Goal: Task Accomplishment & Management: Use online tool/utility

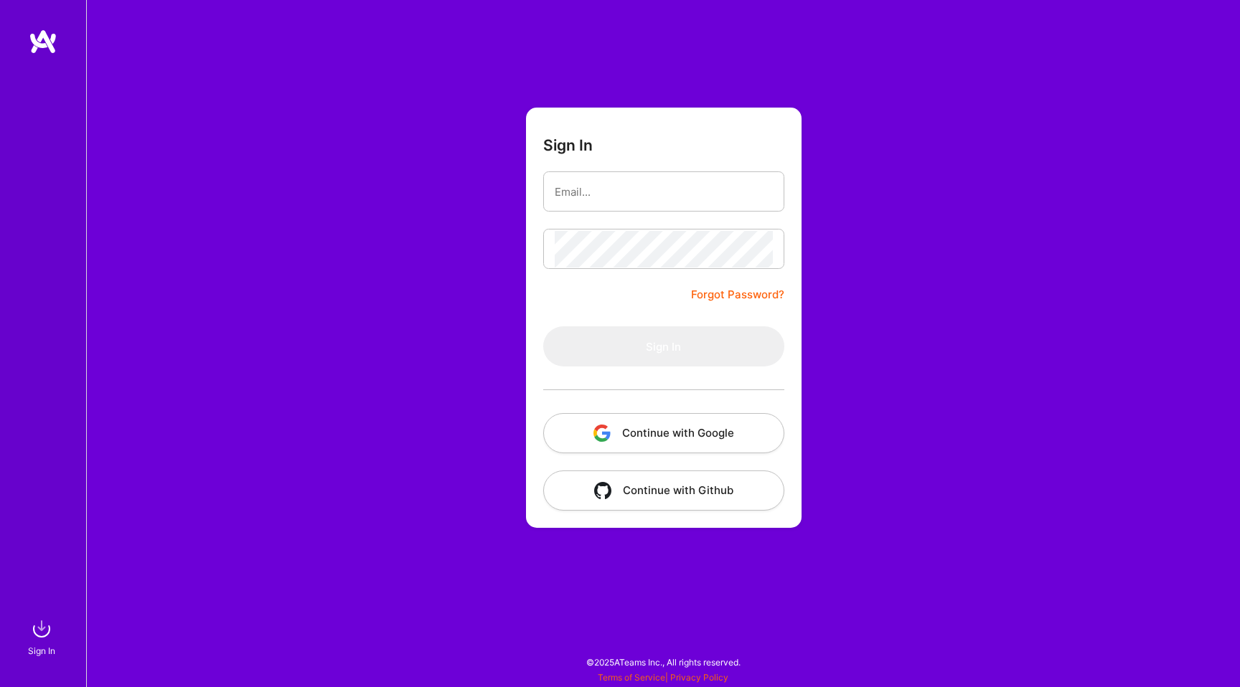
click at [618, 210] on div at bounding box center [663, 191] width 241 height 40
type input "[EMAIL_ADDRESS][DOMAIN_NAME]"
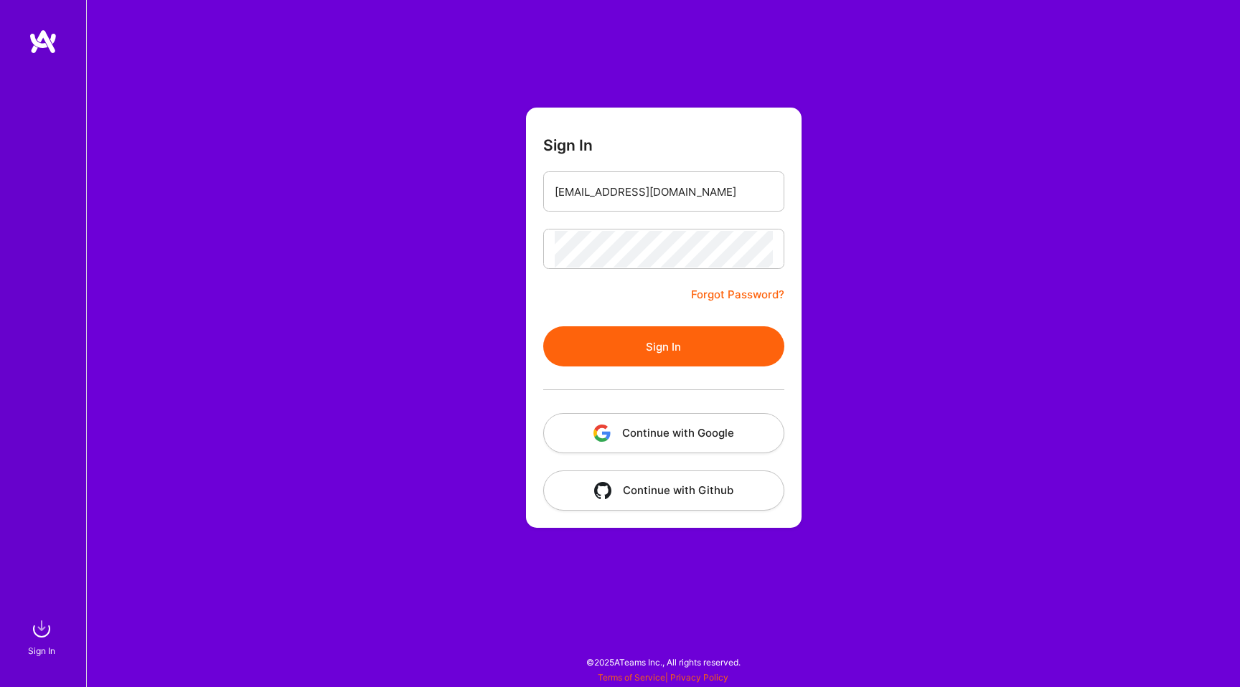
click at [644, 353] on button "Sign In" at bounding box center [663, 346] width 241 height 40
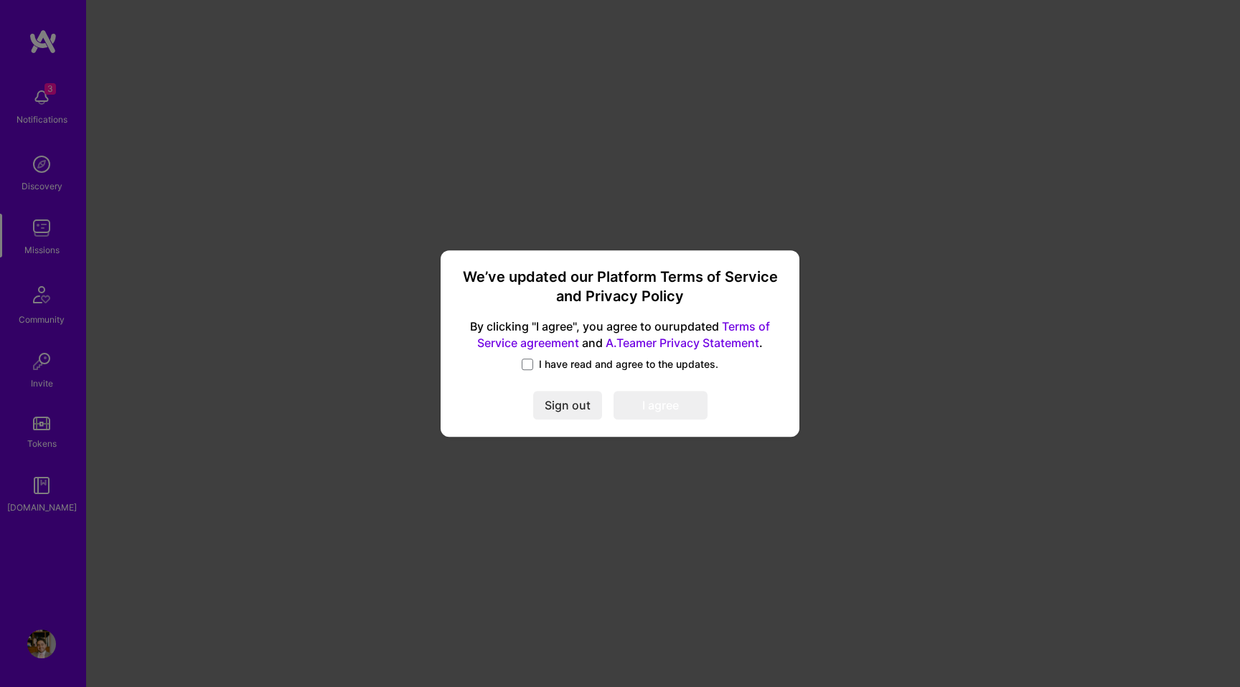
click at [545, 360] on span "I have read and agree to the updates." at bounding box center [628, 364] width 179 height 14
click at [0, 0] on input "I have read and agree to the updates." at bounding box center [0, 0] width 0 height 0
click at [661, 405] on button "I agree" at bounding box center [660, 405] width 94 height 29
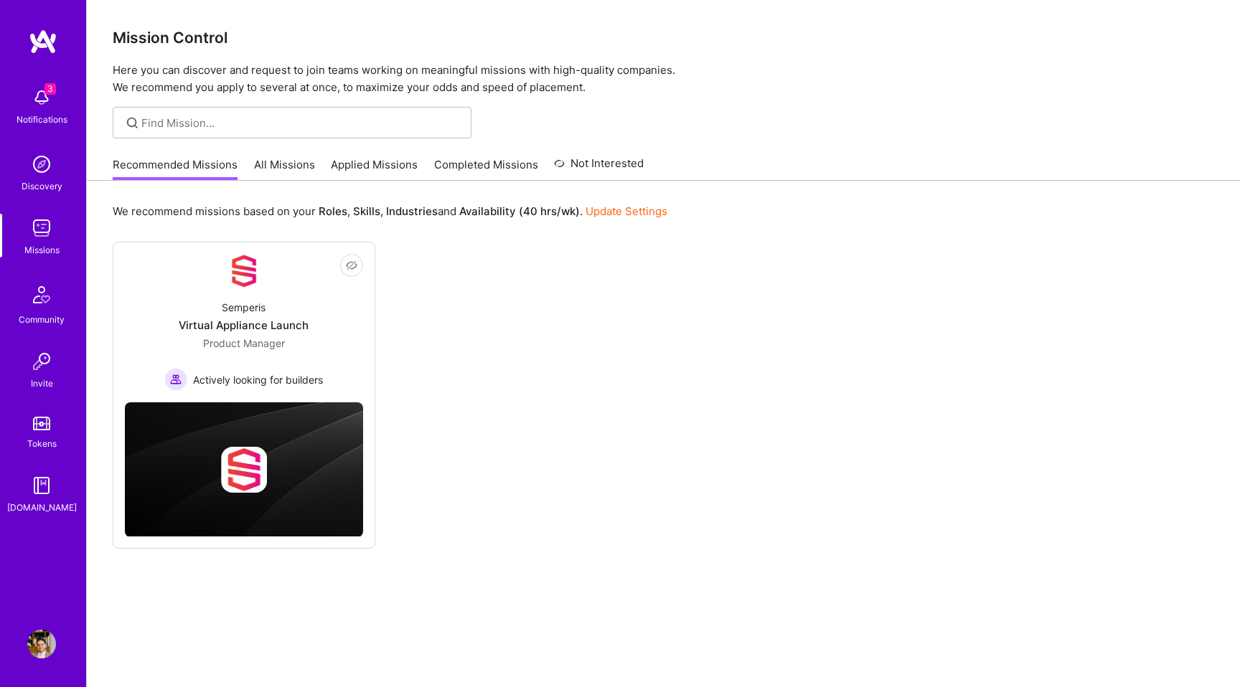
click at [50, 172] on img at bounding box center [41, 164] width 29 height 29
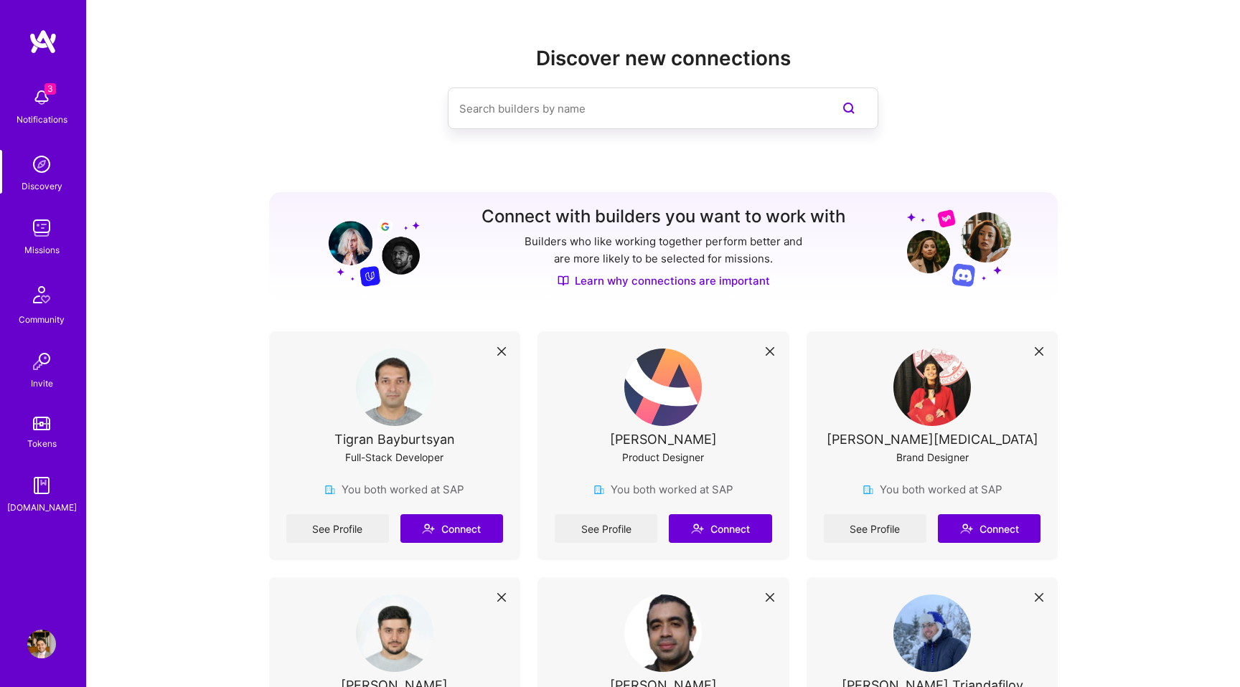
click at [28, 106] on img at bounding box center [41, 97] width 29 height 29
click at [44, 31] on img at bounding box center [43, 42] width 29 height 26
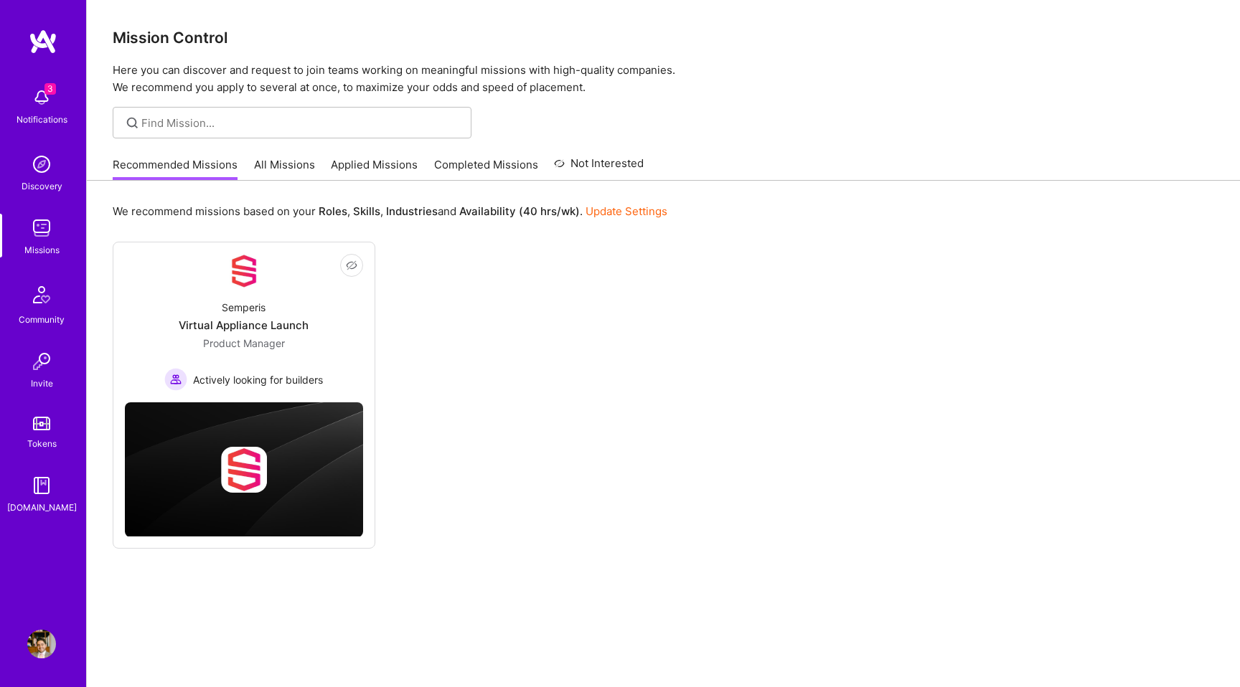
click at [286, 169] on link "All Missions" at bounding box center [284, 169] width 61 height 24
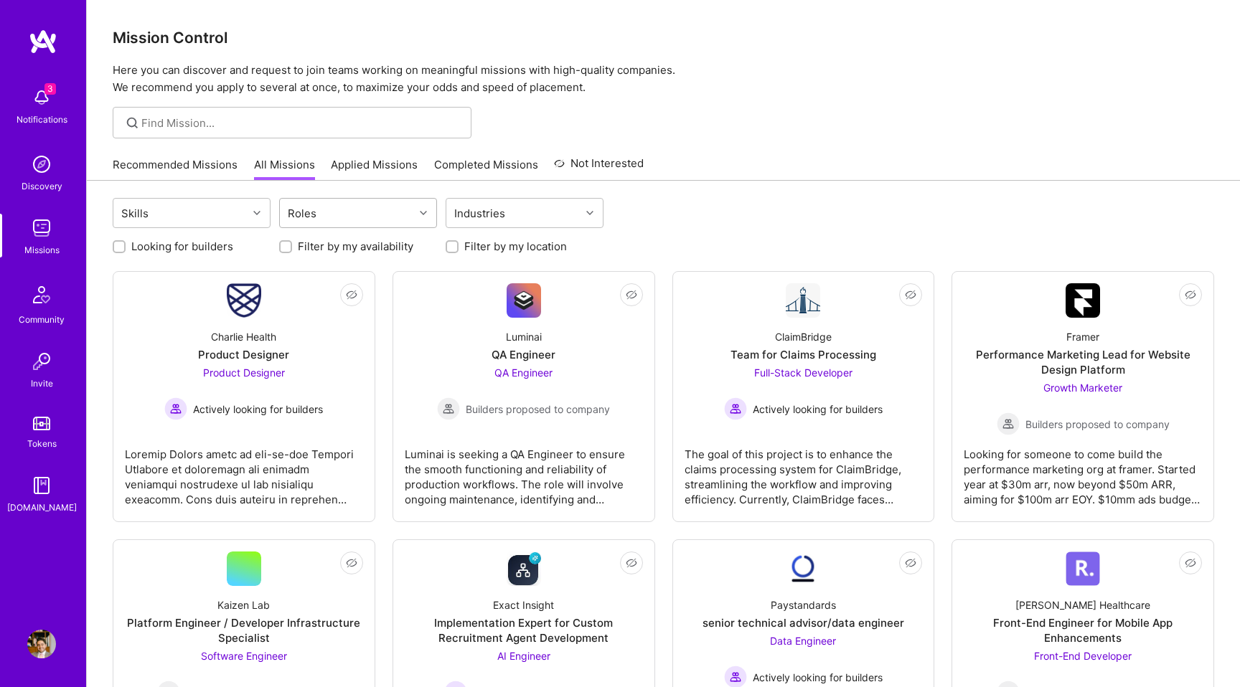
click at [338, 209] on div "Roles" at bounding box center [347, 213] width 134 height 29
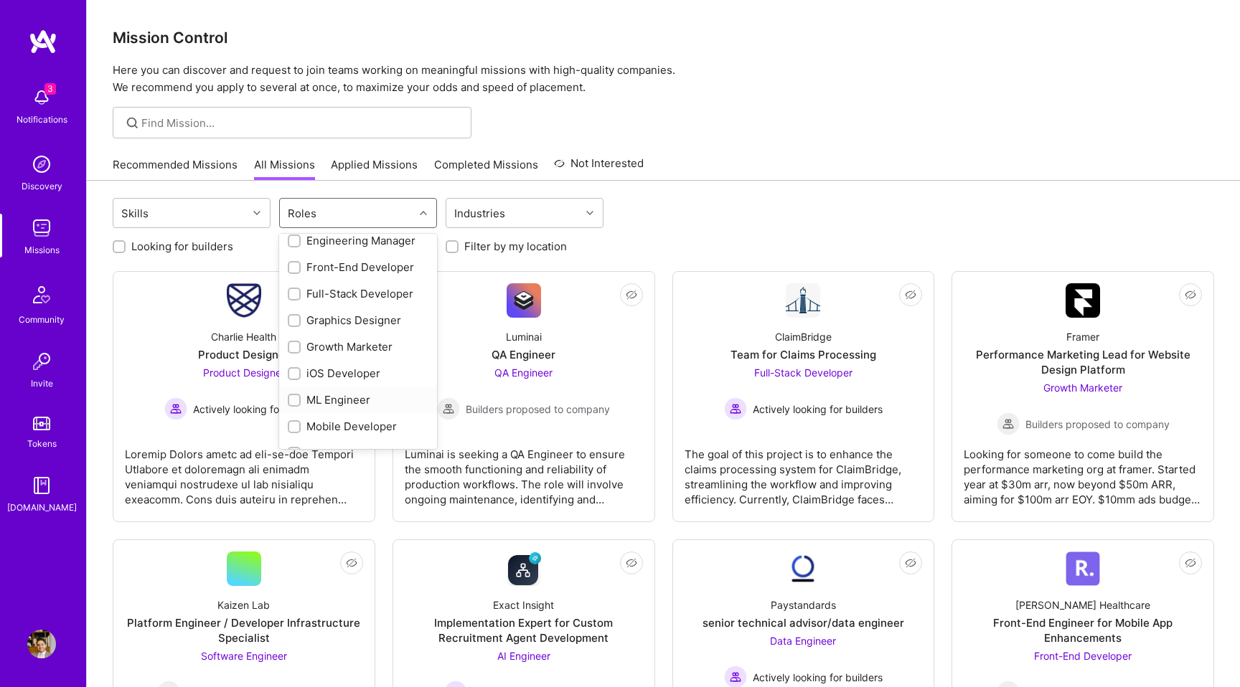
scroll to position [293, 0]
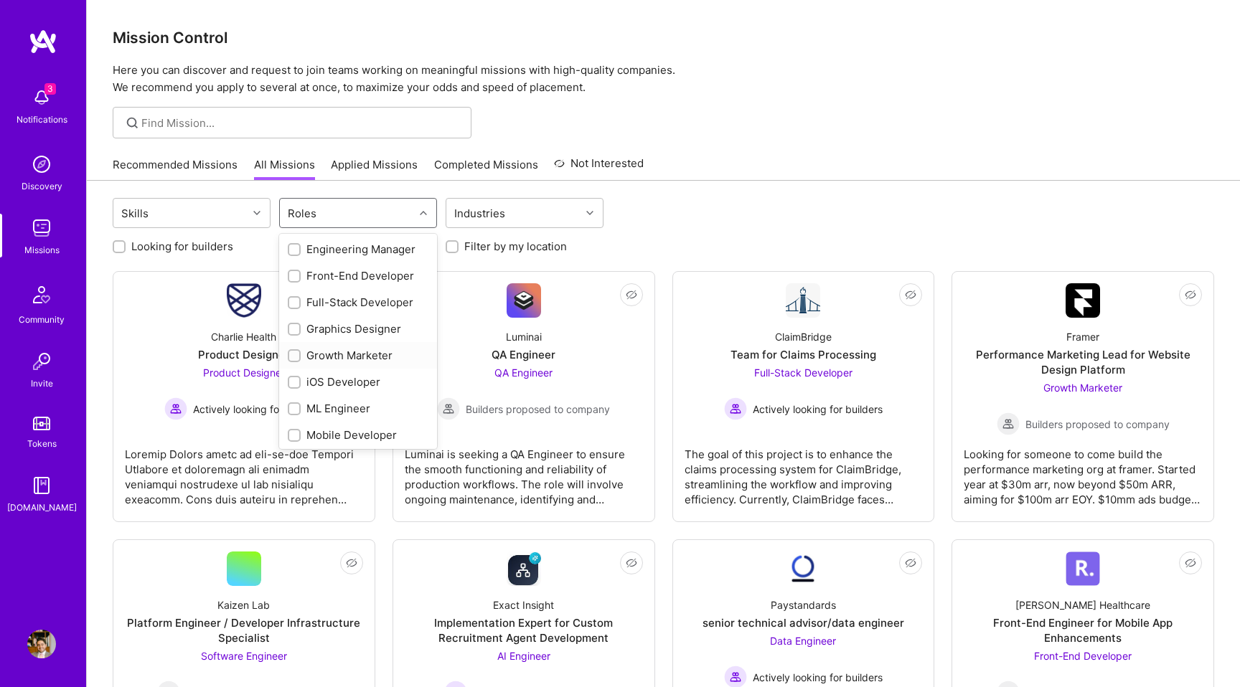
click at [322, 349] on div "Growth Marketer" at bounding box center [358, 355] width 141 height 15
checkbox input "true"
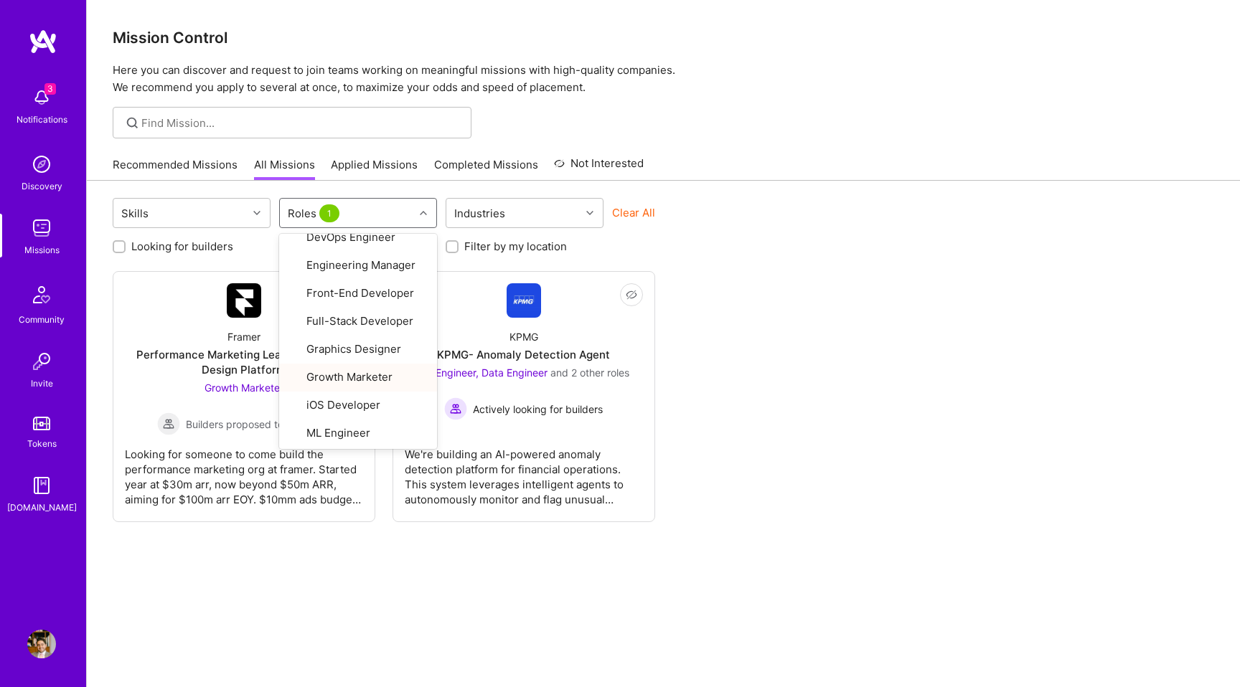
click at [900, 427] on div "Not Interested Framer Performance Marketing Lead for Website Design Platform Gr…" at bounding box center [663, 396] width 1101 height 251
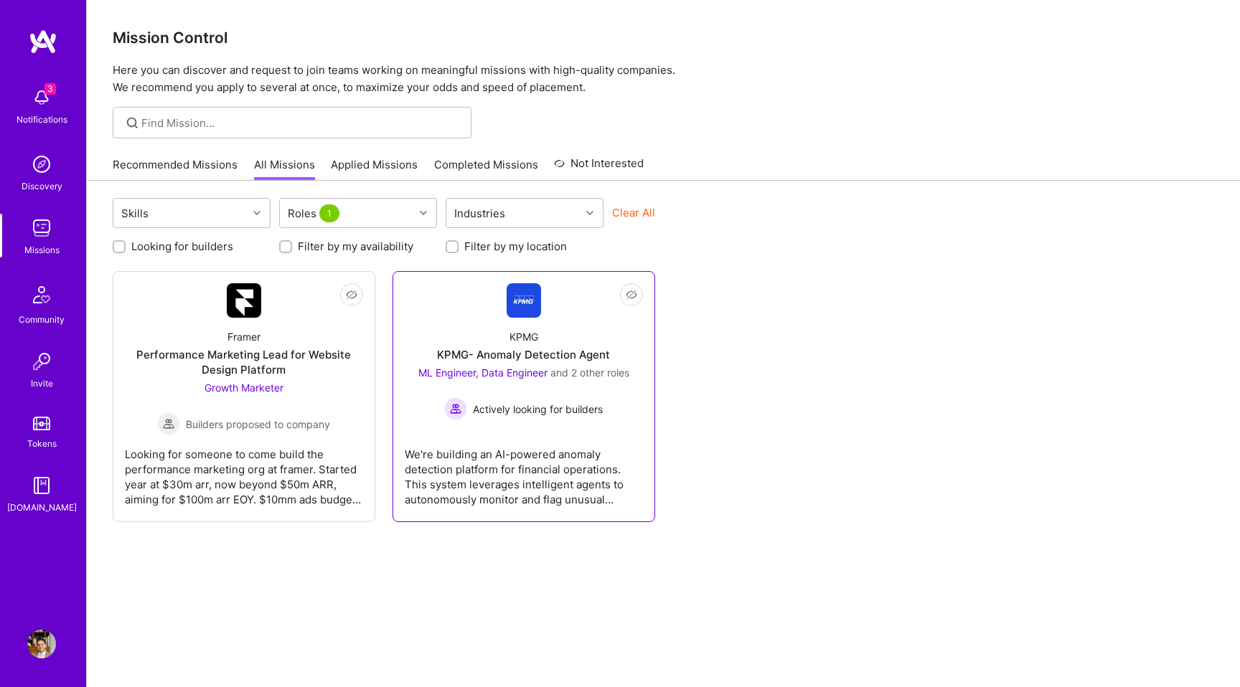
click at [482, 458] on div "We're building an AI-powered anomaly detection platform for financial operation…" at bounding box center [524, 471] width 238 height 72
click at [312, 484] on div "Looking for someone to come build the performance marketing org at framer. Star…" at bounding box center [244, 471] width 238 height 72
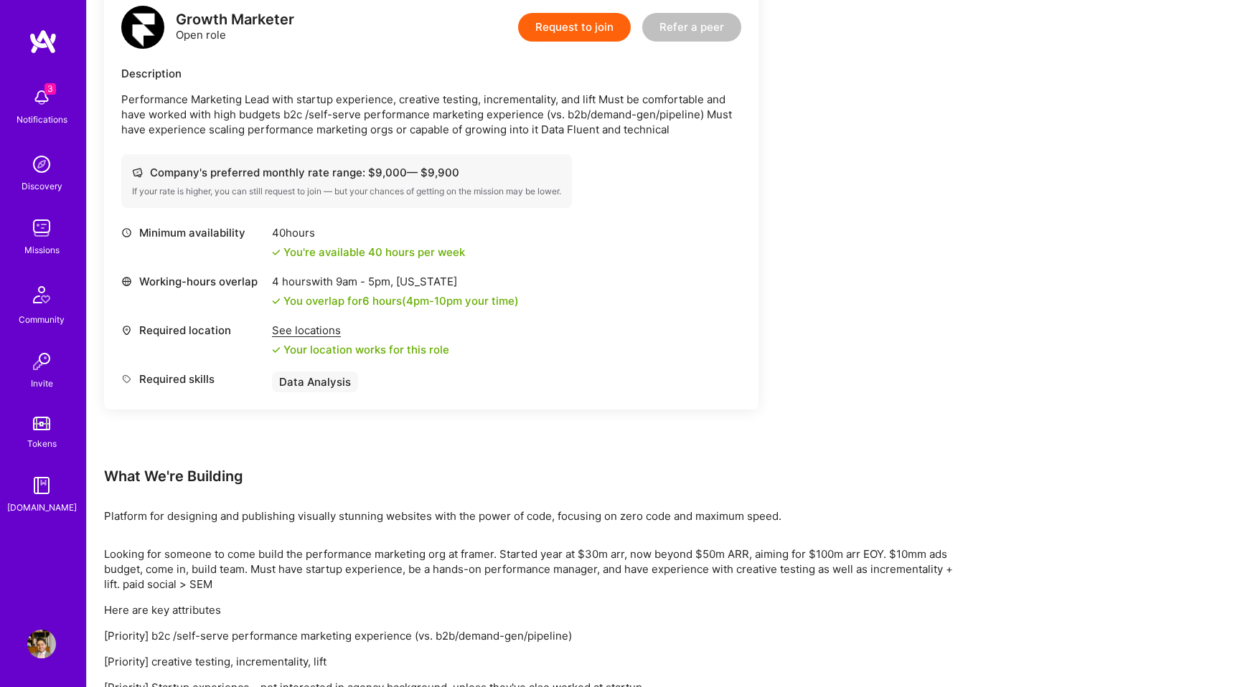
scroll to position [511, 0]
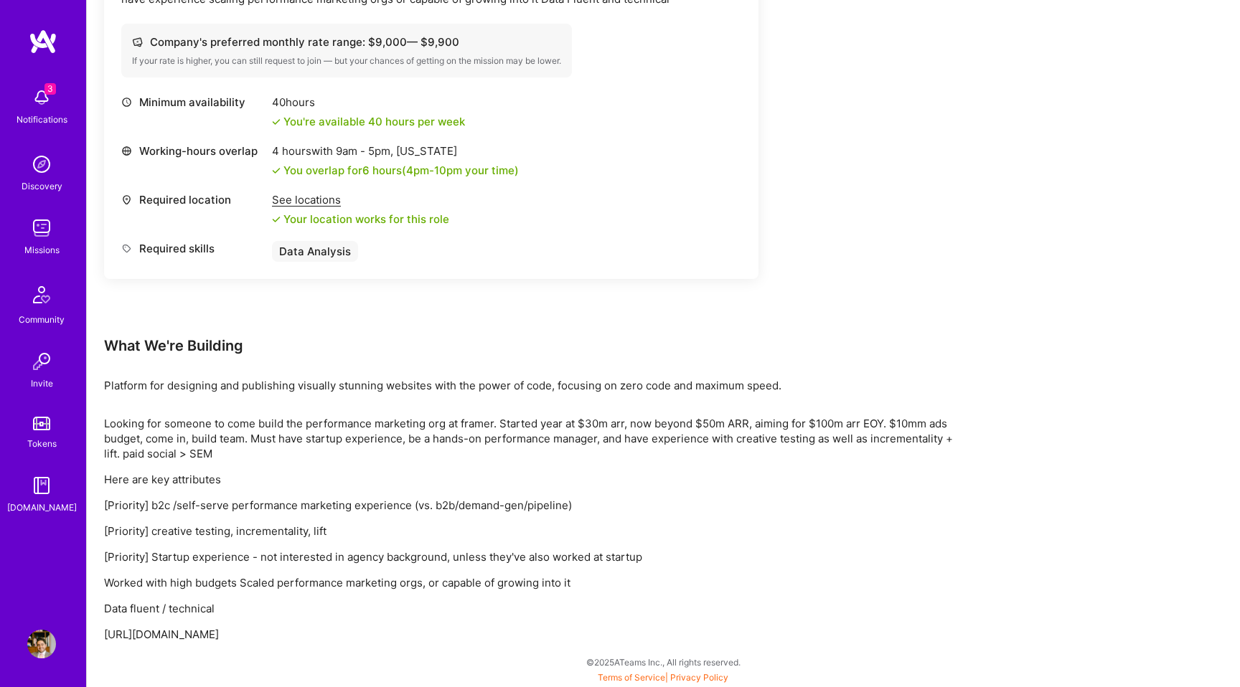
click at [292, 635] on p "[URL][DOMAIN_NAME]" at bounding box center [534, 634] width 861 height 15
copy p "[URL][DOMAIN_NAME]"
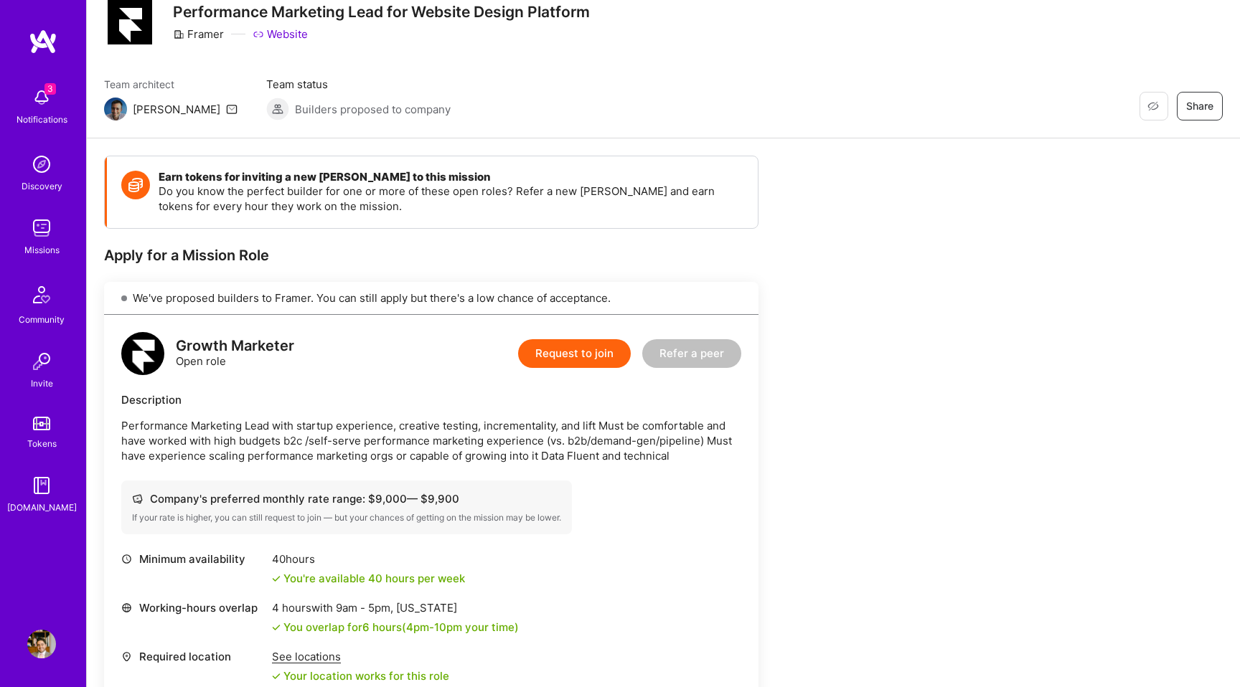
scroll to position [0, 0]
